Goal: Find specific fact: Find specific page/section

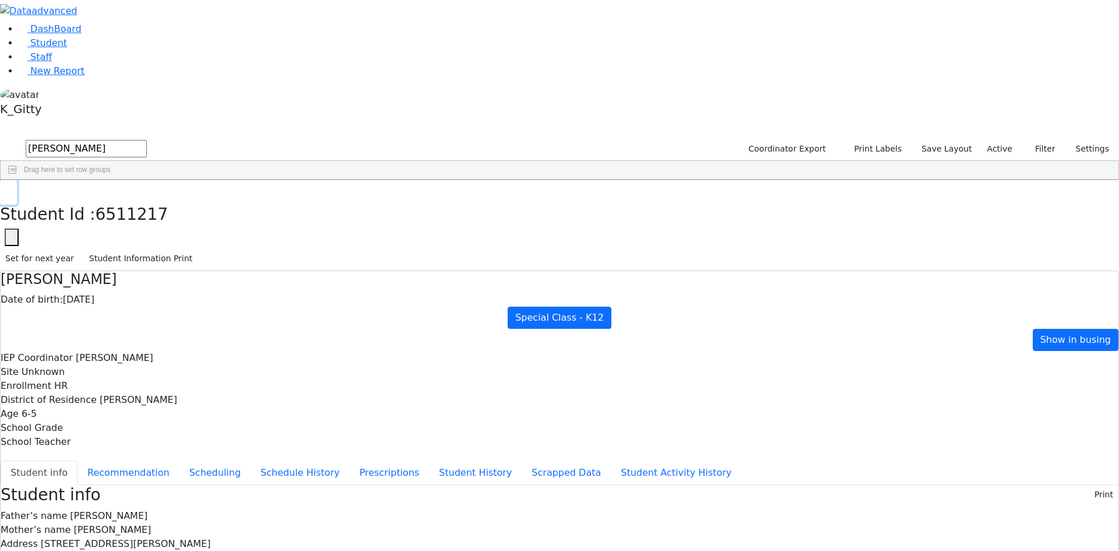
click at [5, 189] on use "button" at bounding box center [5, 189] width 0 height 0
drag, startPoint x: 222, startPoint y: 50, endPoint x: 37, endPoint y: 47, distance: 185.3
click at [37, 47] on div "DashBoard Student Staff New Report K_Gitty 3" at bounding box center [559, 465] width 1119 height 931
click at [0, 138] on button "submit" at bounding box center [11, 149] width 23 height 22
click at [149, 264] on div "[PERSON_NAME]" at bounding box center [111, 272] width 73 height 16
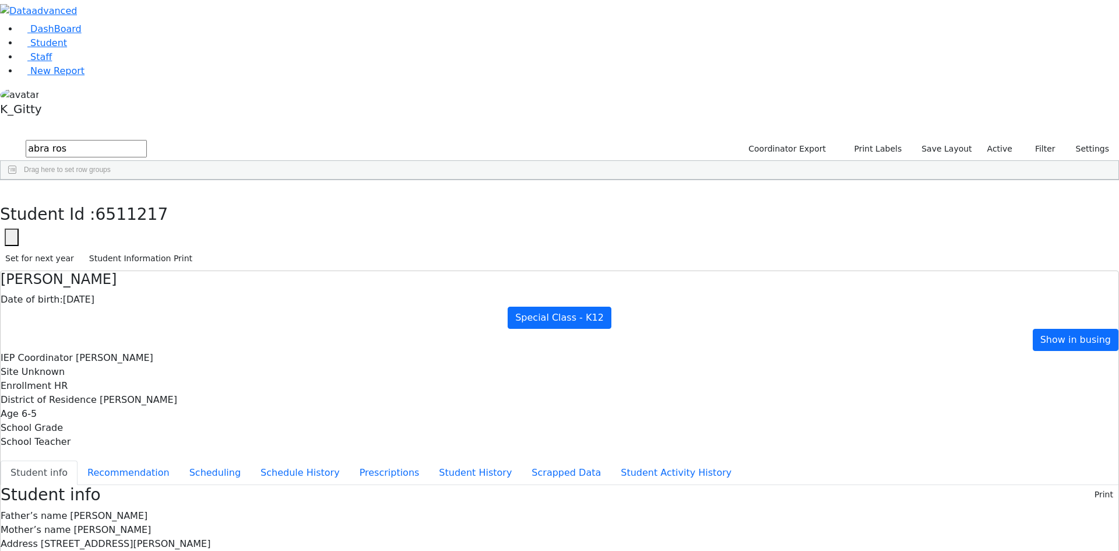
click at [149, 264] on div "[PERSON_NAME]" at bounding box center [111, 272] width 73 height 16
click at [17, 180] on button "button" at bounding box center [8, 192] width 17 height 24
drag, startPoint x: 226, startPoint y: 43, endPoint x: 132, endPoint y: 27, distance: 94.6
click at [132, 27] on div "DashBoard Student Staff New Report K_Gitty 6" at bounding box center [559, 507] width 1119 height 1015
click at [0, 138] on button "submit" at bounding box center [11, 149] width 23 height 22
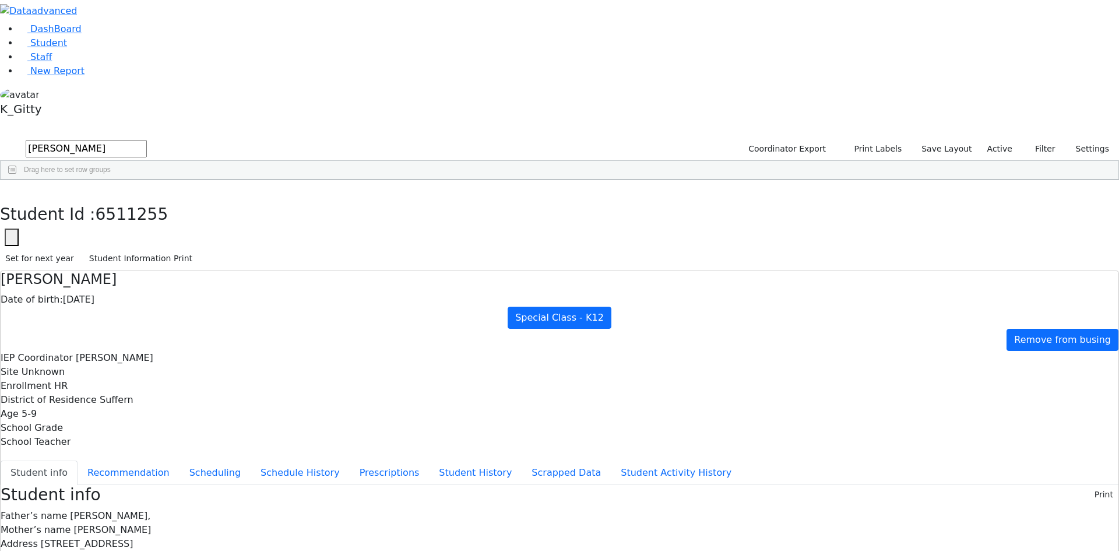
click at [222, 297] on div "Chavy" at bounding box center [185, 305] width 73 height 16
click at [12, 189] on icon "button" at bounding box center [8, 192] width 6 height 7
drag, startPoint x: 198, startPoint y: 49, endPoint x: 118, endPoint y: 37, distance: 80.7
click at [119, 37] on div "DashBoard Student Staff New Report K_Gitty A" at bounding box center [559, 522] width 1119 height 1044
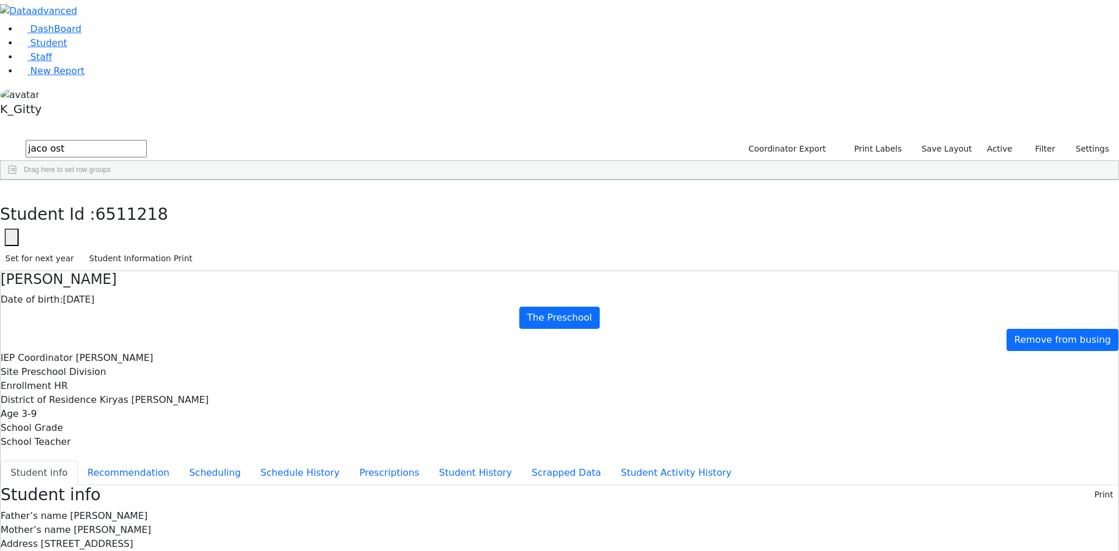
click at [0, 138] on button "submit" at bounding box center [11, 149] width 23 height 22
click at [149, 199] on div "Ostreicher" at bounding box center [111, 207] width 73 height 16
drag, startPoint x: 594, startPoint y: 196, endPoint x: 481, endPoint y: 194, distance: 113.7
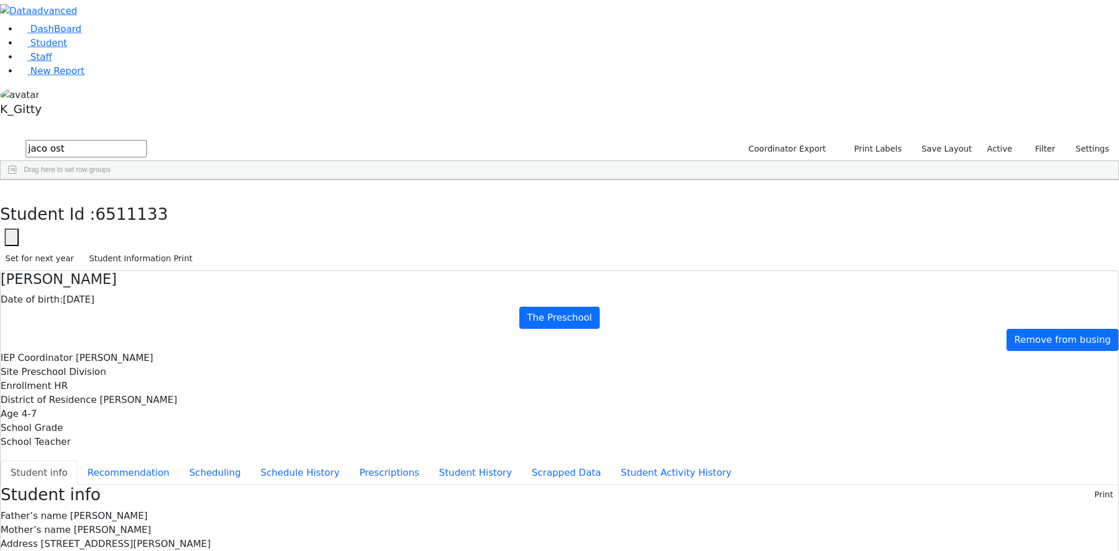
click at [449, 537] on div "Address [STREET_ADDRESS][PERSON_NAME]" at bounding box center [560, 544] width 1118 height 14
copy span "[STREET_ADDRESS][PERSON_NAME]"
click at [12, 189] on icon "button" at bounding box center [8, 192] width 6 height 7
drag, startPoint x: 212, startPoint y: 48, endPoint x: 80, endPoint y: 15, distance: 136.4
click at [80, 15] on div "DashBoard Student Staff New Report K_Gitty 1" at bounding box center [559, 503] width 1119 height 1006
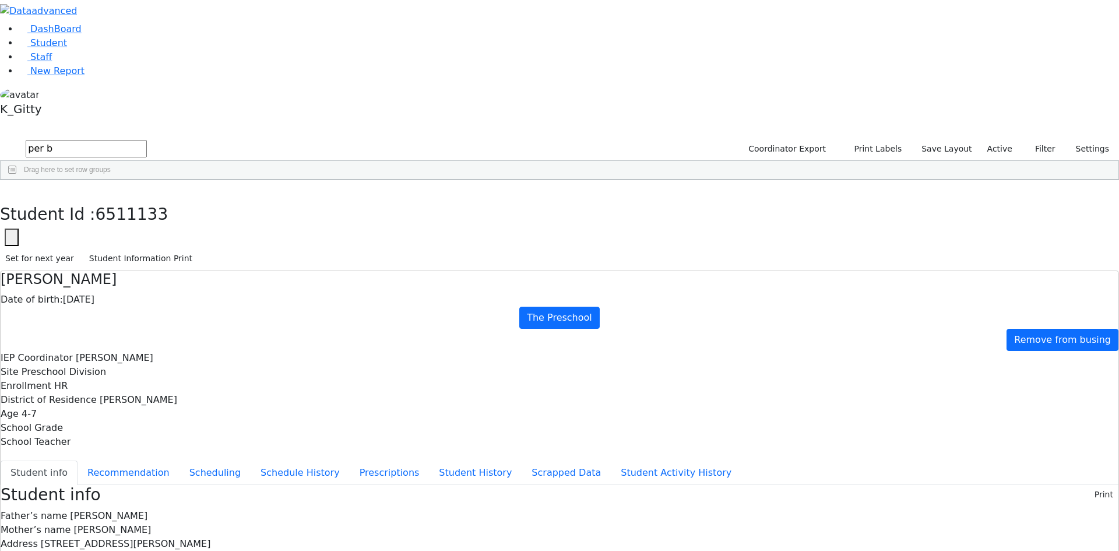
click at [0, 138] on button "submit" at bounding box center [11, 149] width 23 height 22
click at [222, 346] on div "Bracha" at bounding box center [185, 354] width 73 height 16
click at [12, 189] on icon "button" at bounding box center [8, 192] width 6 height 7
drag, startPoint x: 206, startPoint y: 50, endPoint x: 76, endPoint y: 29, distance: 132.1
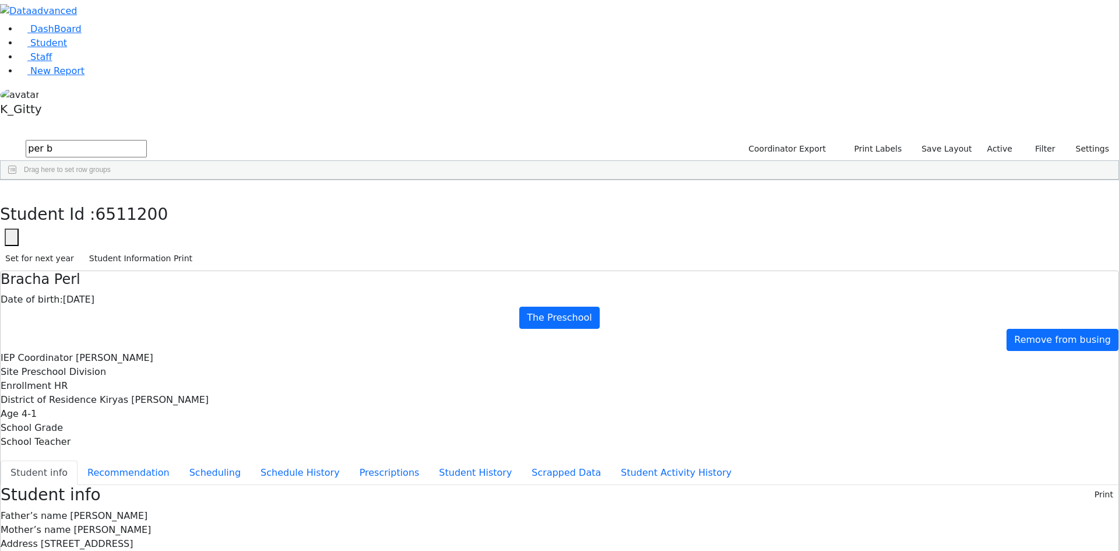
click at [72, 29] on div "DashBoard Student Staff New Report K_Gitty A" at bounding box center [559, 475] width 1119 height 950
click at [0, 138] on button "submit" at bounding box center [11, 149] width 23 height 22
click at [149, 199] on div "[PERSON_NAME]" at bounding box center [111, 207] width 73 height 16
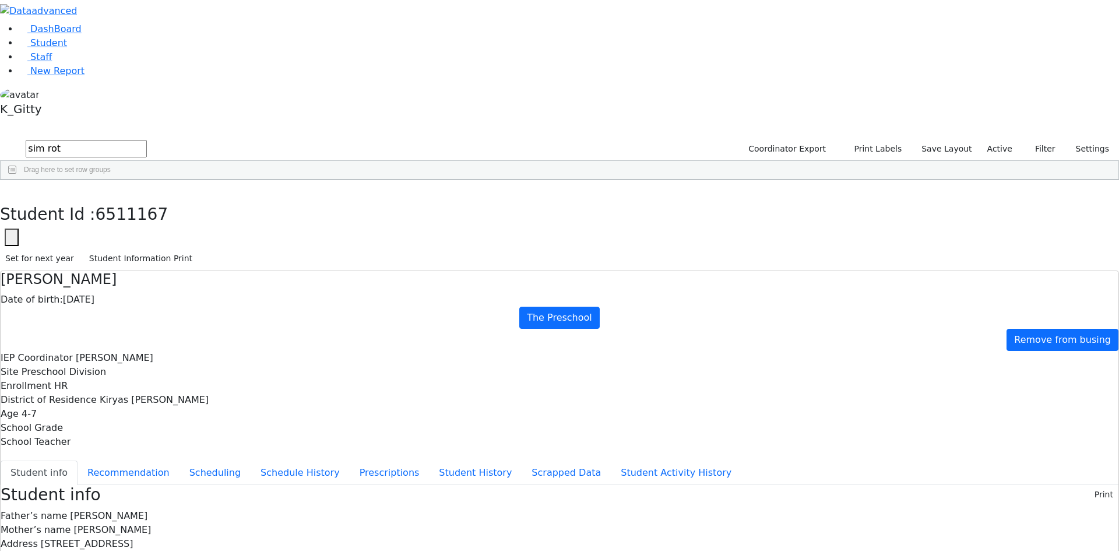
click at [887, 271] on div "[PERSON_NAME] Date of birth: [DEMOGRAPHIC_DATA] The Preschool Remove from busin…" at bounding box center [560, 360] width 1118 height 178
click at [17, 180] on button "button" at bounding box center [8, 192] width 17 height 24
drag, startPoint x: 209, startPoint y: 43, endPoint x: 121, endPoint y: 23, distance: 90.9
click at [121, 23] on div "DashBoard Student Staff New Report K_Gitty 1" at bounding box center [559, 522] width 1119 height 1044
type input "lev"
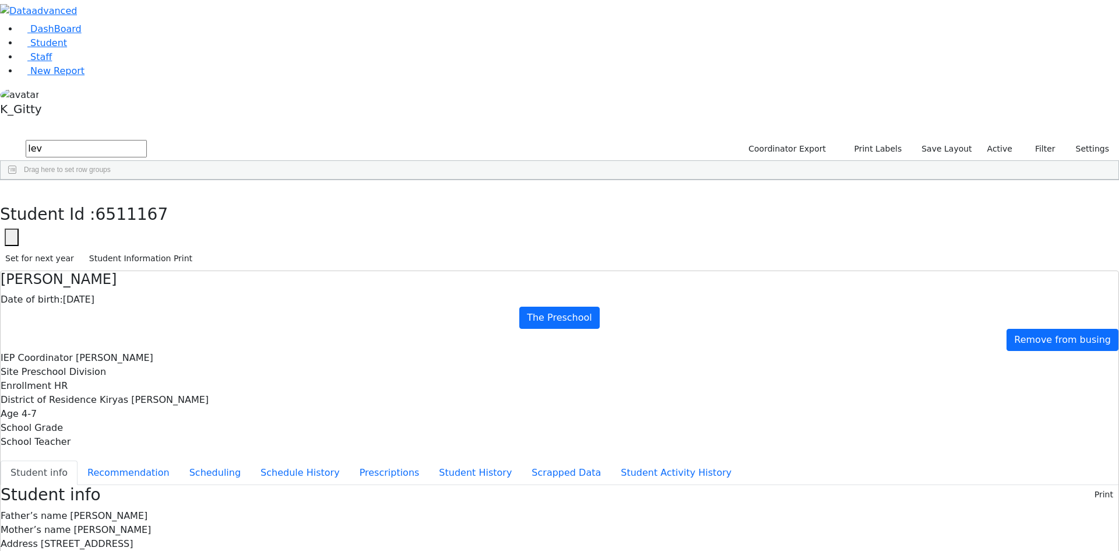
click at [0, 138] on button "submit" at bounding box center [11, 149] width 23 height 22
click at [222, 248] on div "[PERSON_NAME]" at bounding box center [185, 256] width 73 height 16
